Goal: Task Accomplishment & Management: Manage account settings

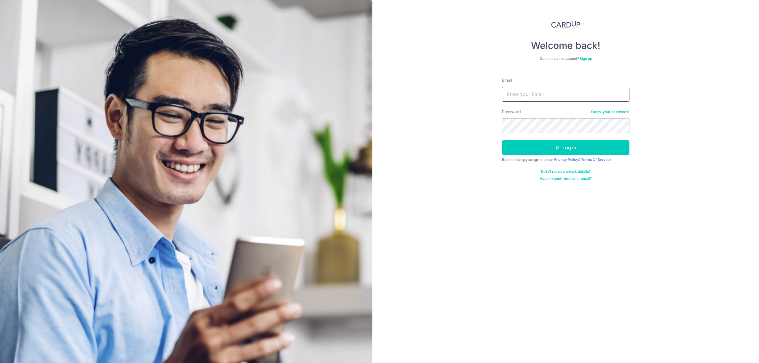
click at [542, 94] on input "Email" at bounding box center [565, 94] width 127 height 15
type input "[PERSON_NAME][EMAIL_ADDRESS][DOMAIN_NAME]"
click at [502, 140] on button "Log in" at bounding box center [565, 147] width 127 height 15
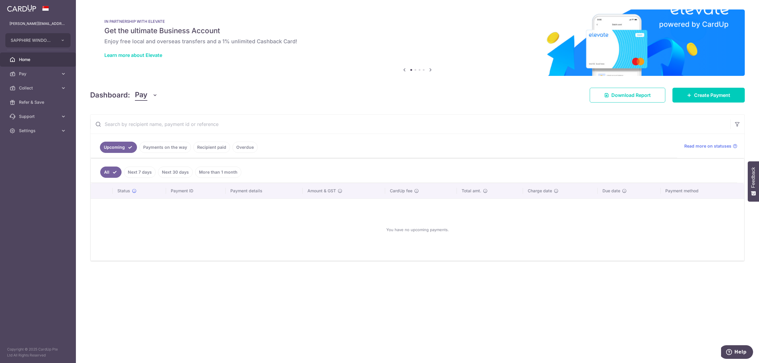
click at [138, 94] on span "Pay" at bounding box center [141, 95] width 12 height 11
click at [140, 127] on link "Collect" at bounding box center [166, 126] width 62 height 14
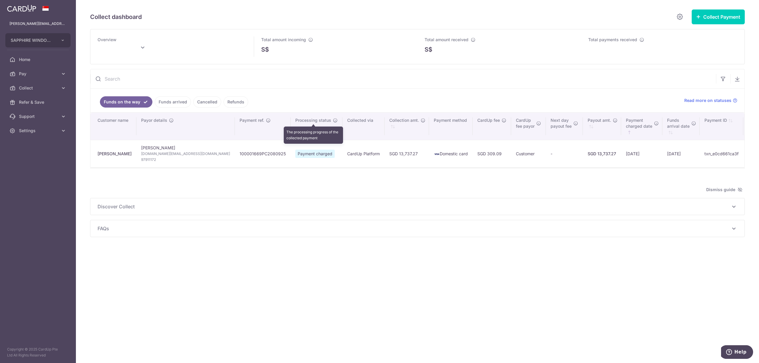
click at [333, 121] on icon "\a \a Processing status\a \a \a" at bounding box center [335, 120] width 5 height 5
type input "[DATE]"
click at [711, 101] on span "Read more on statuses" at bounding box center [707, 101] width 47 height 6
click at [314, 308] on div "Collect dashboard Collect Payment Create request to collect payments Custom Pay…" at bounding box center [417, 181] width 683 height 363
click at [164, 104] on link "Funds arrived" at bounding box center [173, 101] width 36 height 11
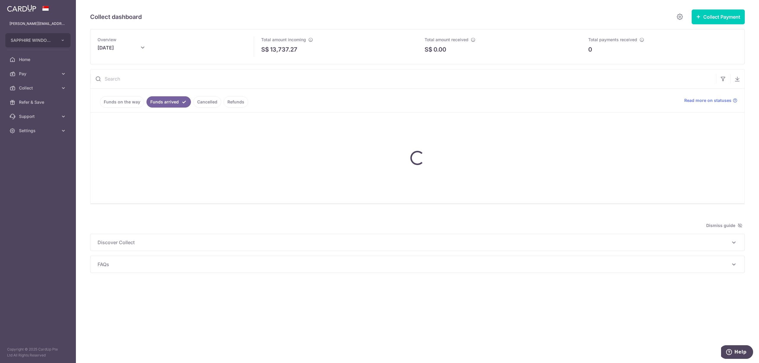
click at [196, 103] on link "Cancelled" at bounding box center [207, 101] width 28 height 11
click at [230, 105] on link "Refunds" at bounding box center [235, 101] width 25 height 11
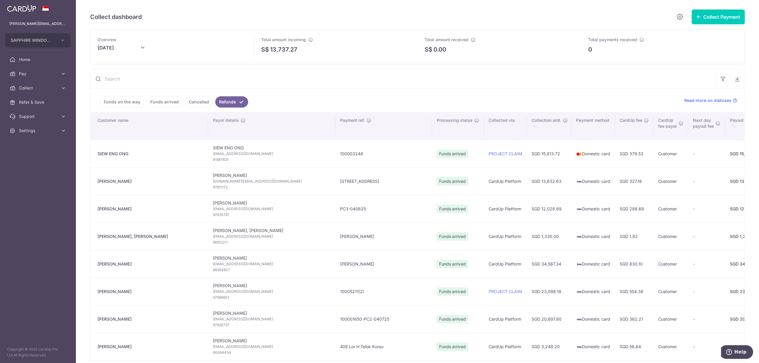
click at [114, 100] on link "Funds on the way" at bounding box center [122, 101] width 44 height 11
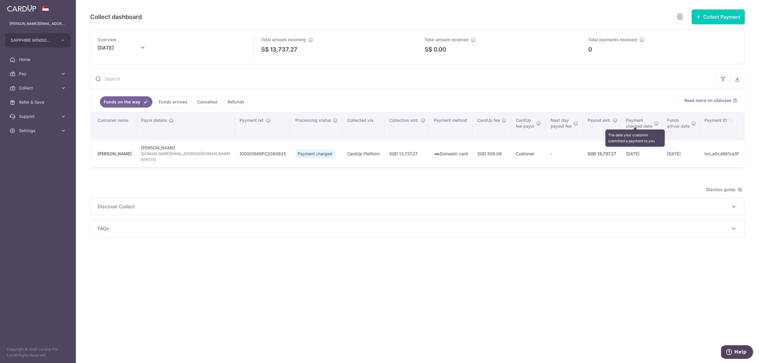
click at [654, 123] on icon "\a \a Paymentcharged date\a \a \a : activate to sort column ascending" at bounding box center [656, 123] width 5 height 5
click at [654, 124] on icon "\a \a Paymentcharged date\a \a \a : activate to sort column descending" at bounding box center [656, 123] width 5 height 5
click at [691, 122] on icon "\a \a Fundsarrival date\a \a \a : activate to sort column ascending" at bounding box center [693, 123] width 5 height 5
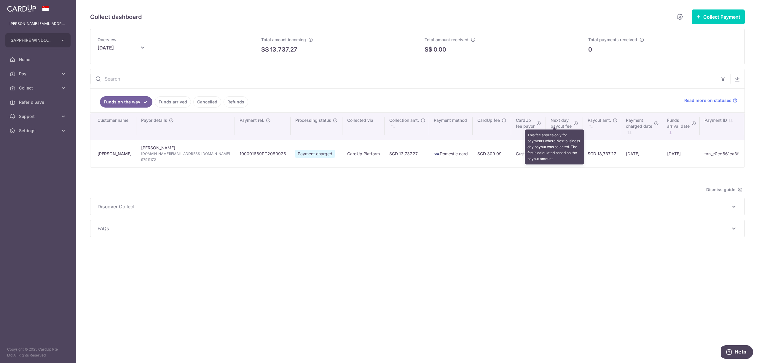
click at [573, 124] on icon "\a \a Next daypayout fee\a \a \a" at bounding box center [575, 123] width 5 height 5
click at [536, 126] on icon "\a \a CardUpfee payor\a \a \a" at bounding box center [538, 123] width 5 height 5
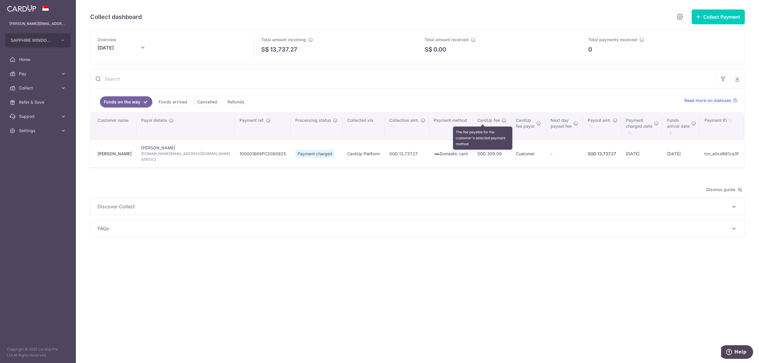
click at [502, 120] on icon "\a \a CardUp fee\a \a \a" at bounding box center [504, 120] width 5 height 5
click at [32, 108] on link "Refer & Save" at bounding box center [38, 102] width 76 height 14
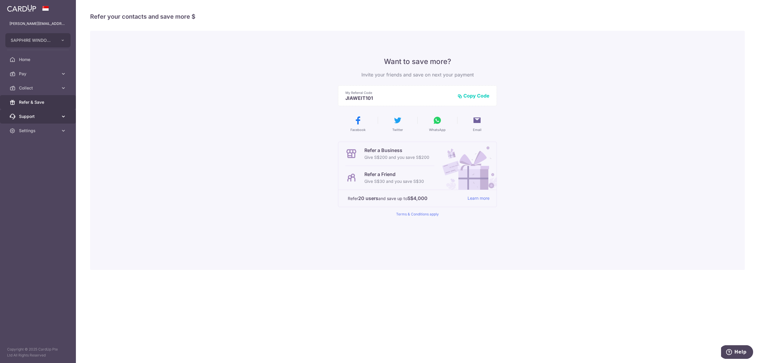
click at [33, 119] on span "Support" at bounding box center [38, 117] width 39 height 6
click at [36, 142] on span "Contact Us" at bounding box center [38, 145] width 39 height 6
